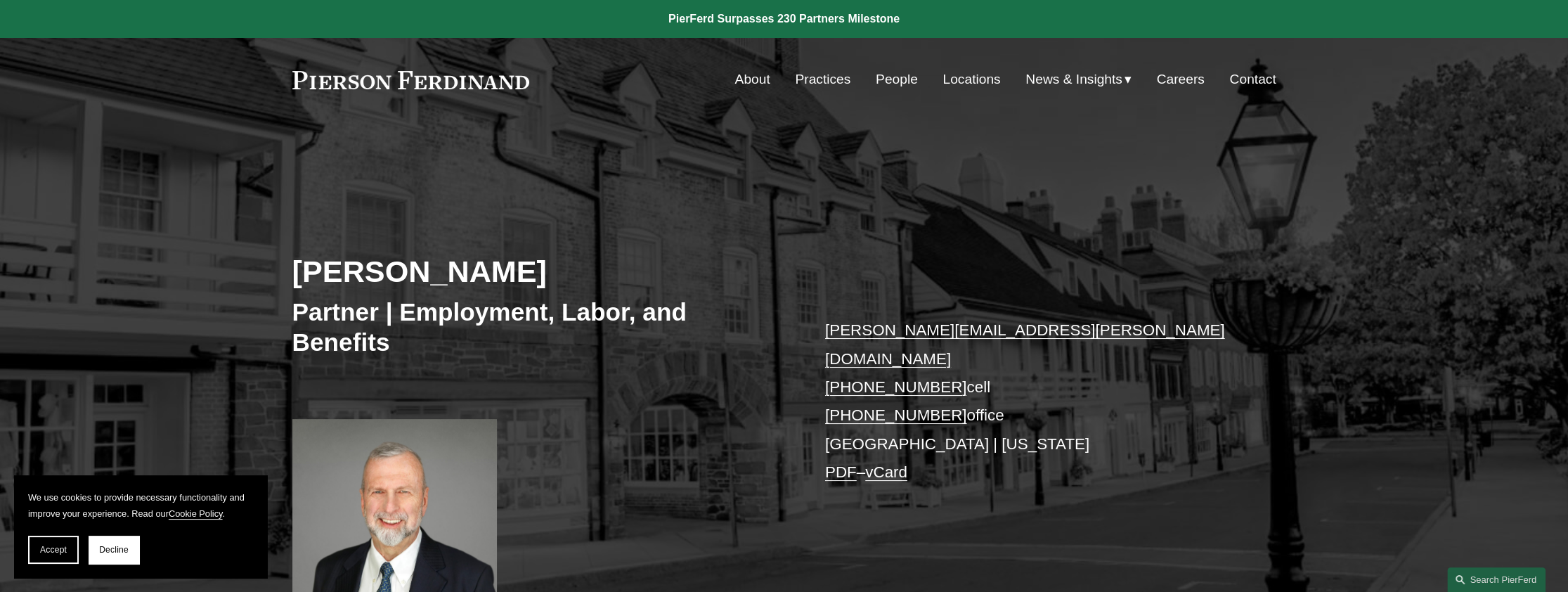
click at [898, 79] on link "People" at bounding box center [896, 79] width 42 height 27
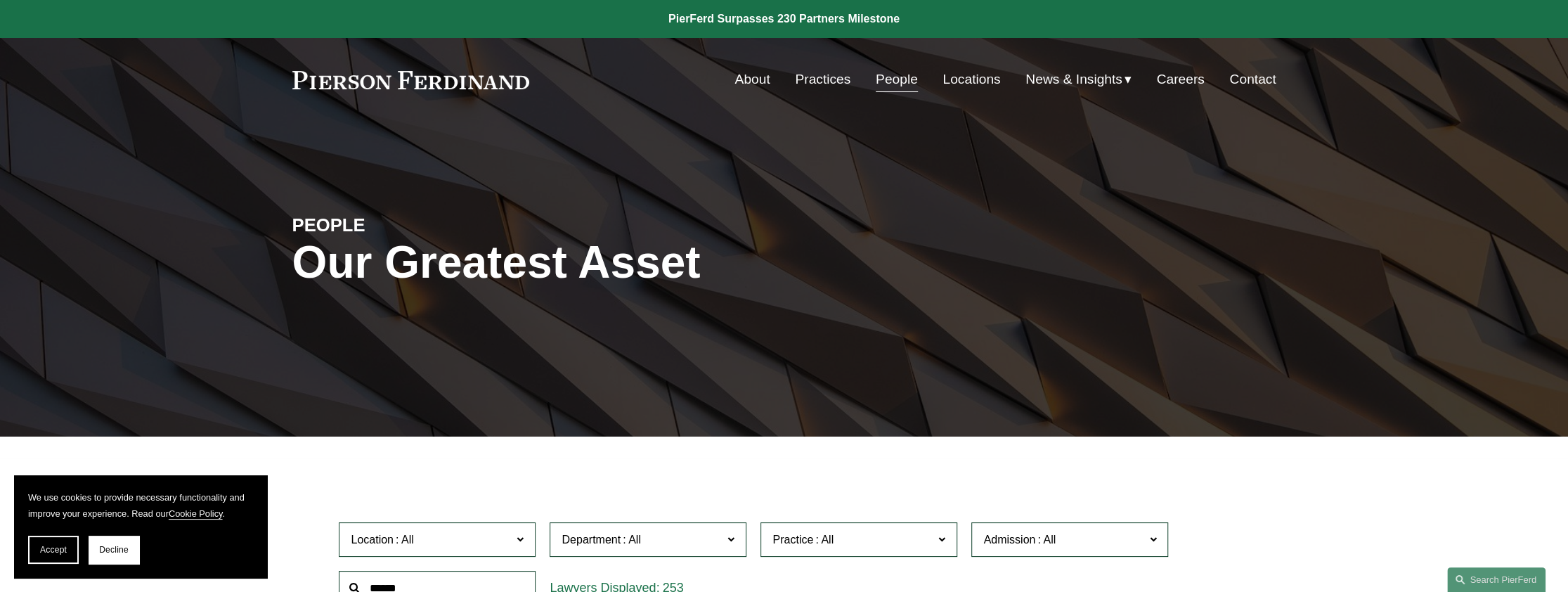
click at [1068, 258] on div "PEOPLE Our Greatest Asset" at bounding box center [784, 278] width 1568 height 211
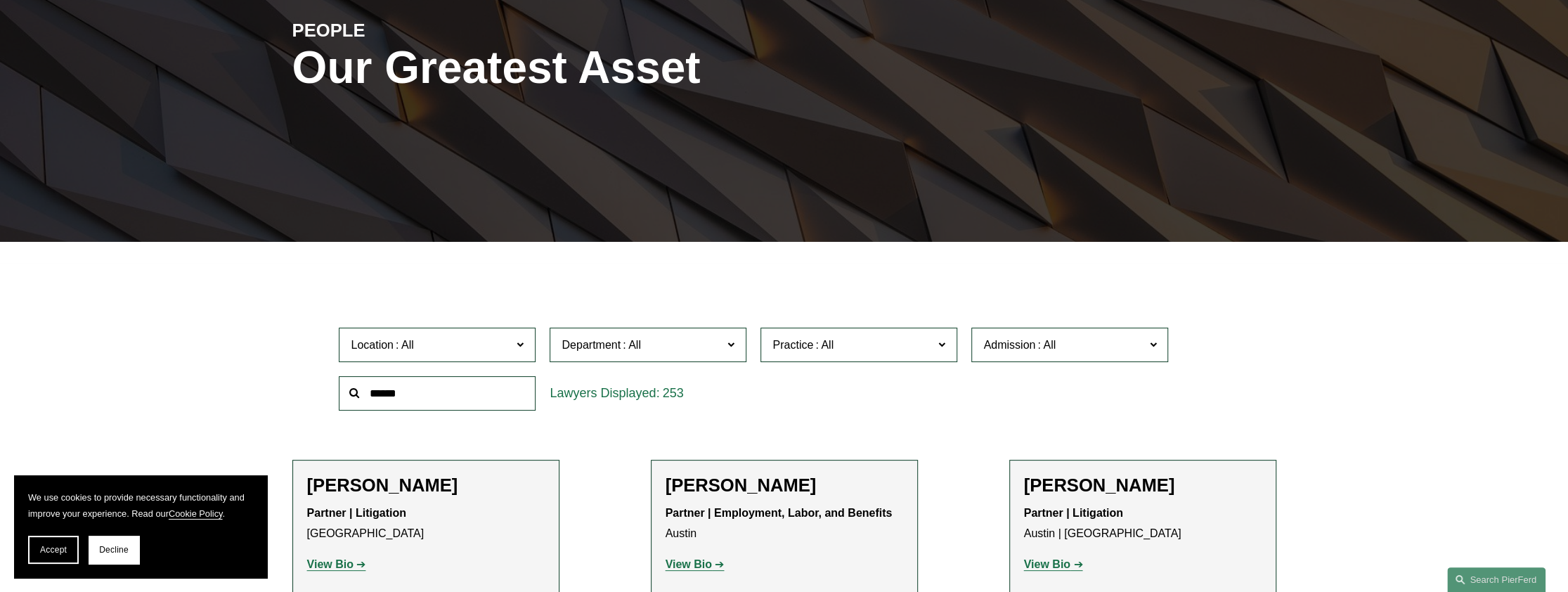
scroll to position [211, 0]
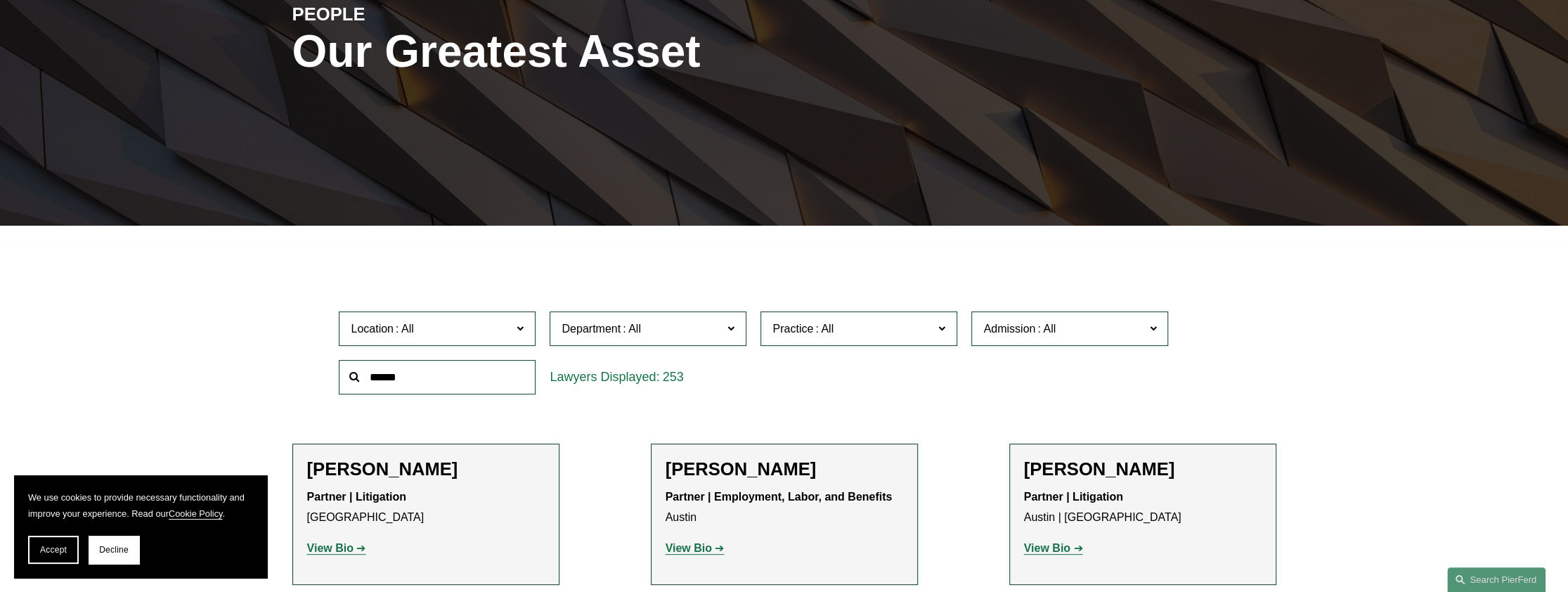
click at [512, 382] on input "text" at bounding box center [437, 377] width 197 height 34
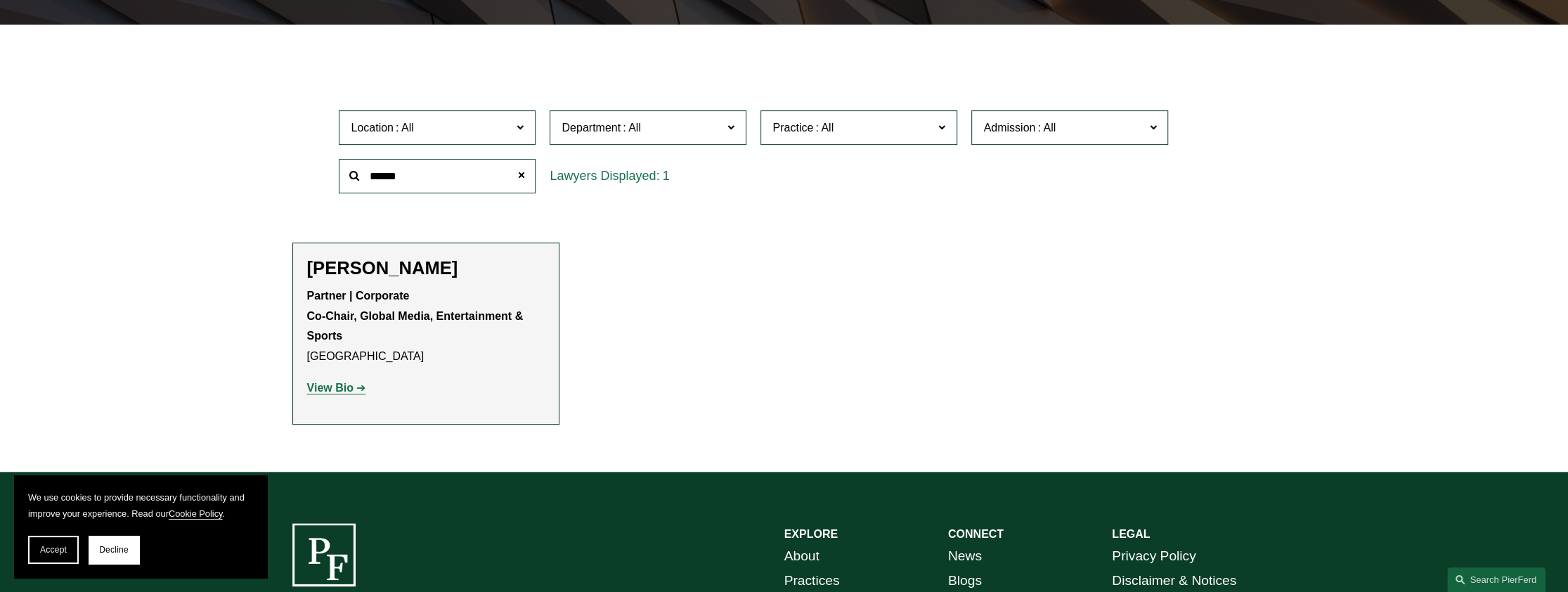
scroll to position [422, 0]
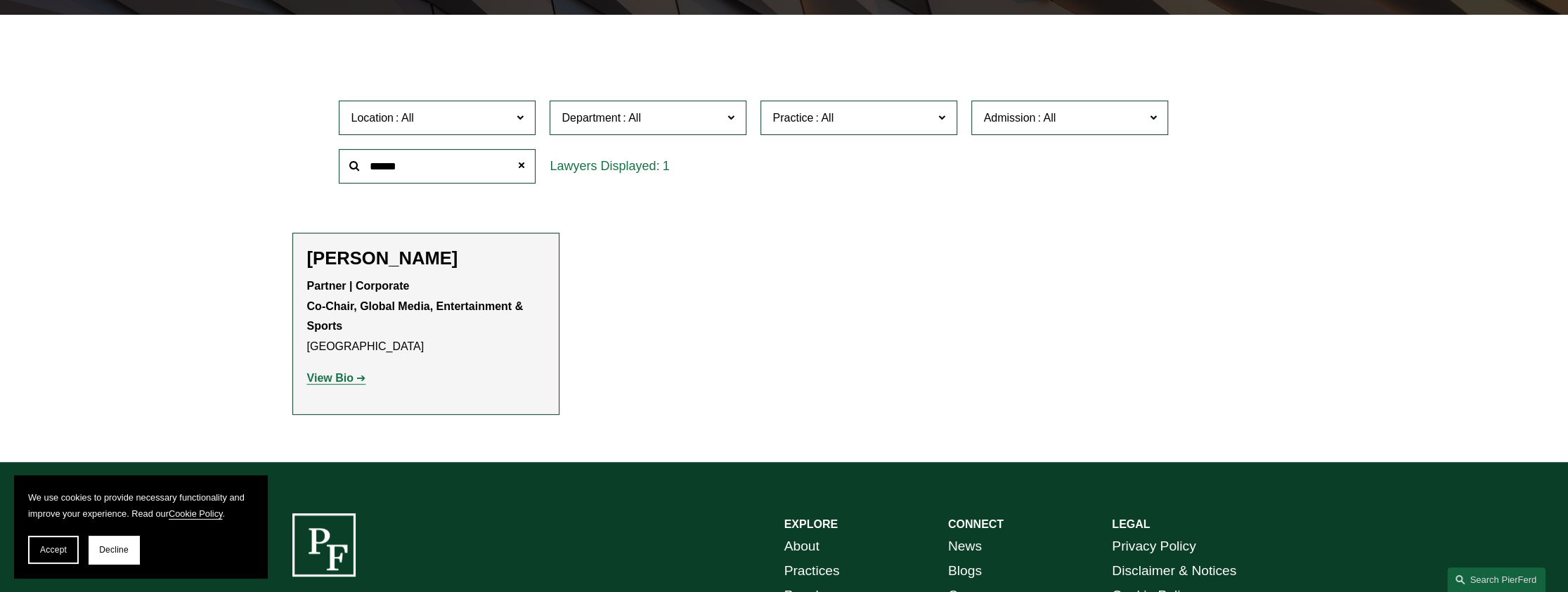
type input "******"
click at [346, 379] on strong "View Bio" at bounding box center [330, 378] width 46 height 12
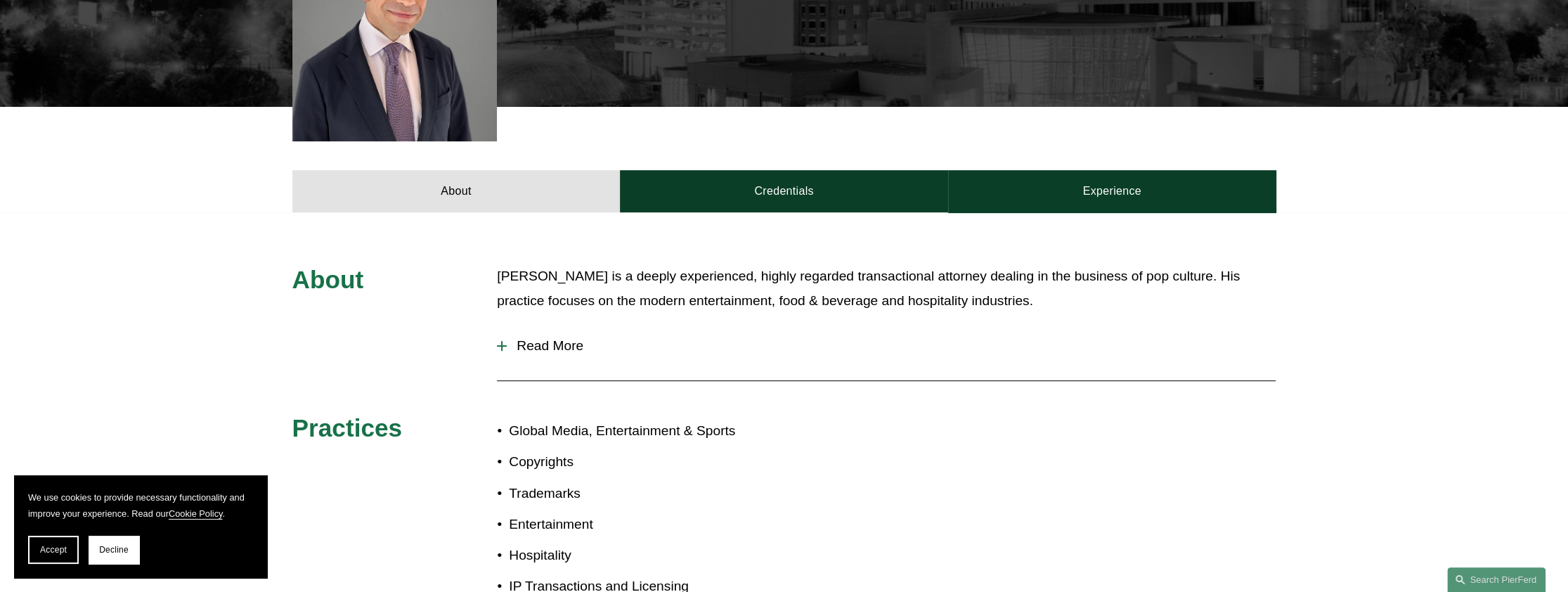
scroll to position [562, 0]
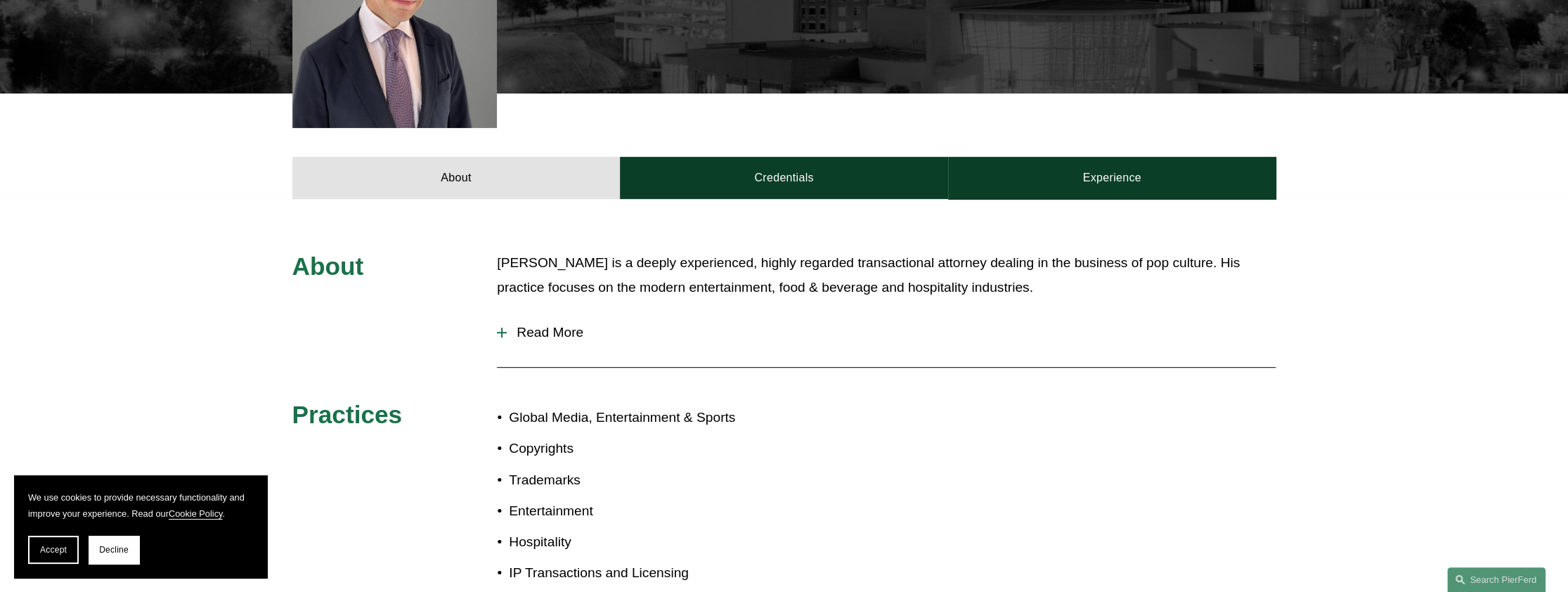
click at [502, 317] on button "Read More" at bounding box center [886, 332] width 778 height 37
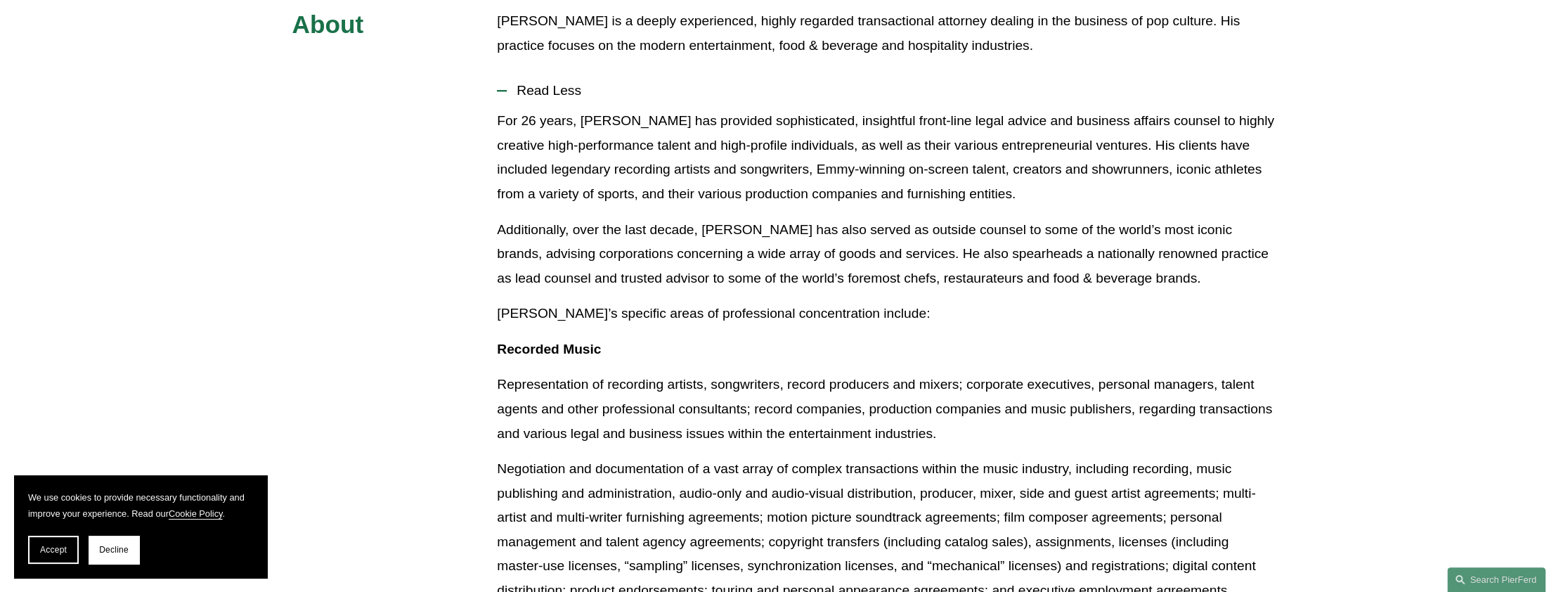
scroll to position [773, 0]
